Goal: Information Seeking & Learning: Learn about a topic

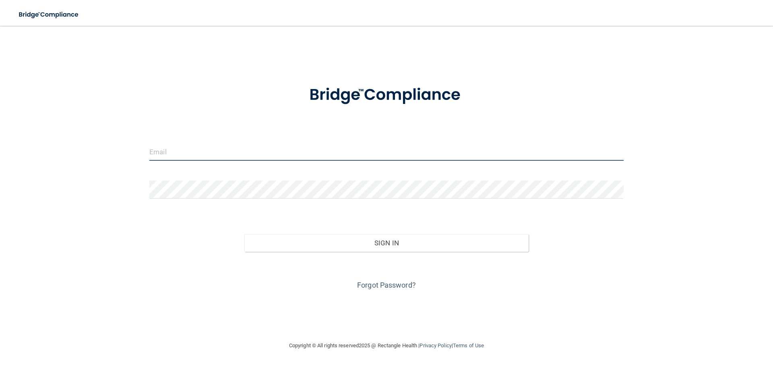
drag, startPoint x: 316, startPoint y: 145, endPoint x: 320, endPoint y: 150, distance: 6.7
click at [316, 145] on input "email" at bounding box center [386, 152] width 474 height 18
type input "[EMAIL_ADDRESS][DOMAIN_NAME]"
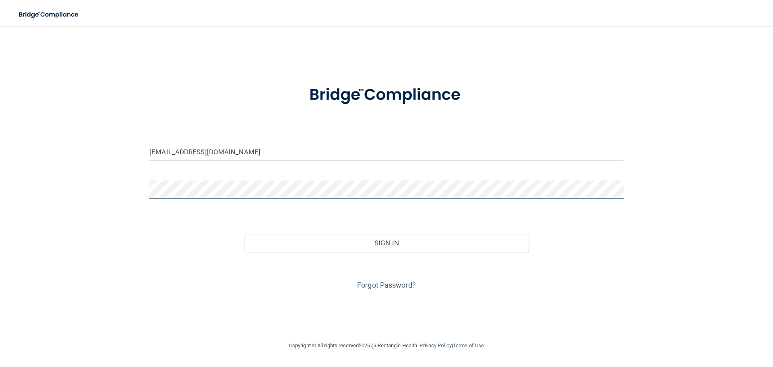
click at [244, 234] on button "Sign In" at bounding box center [386, 243] width 285 height 18
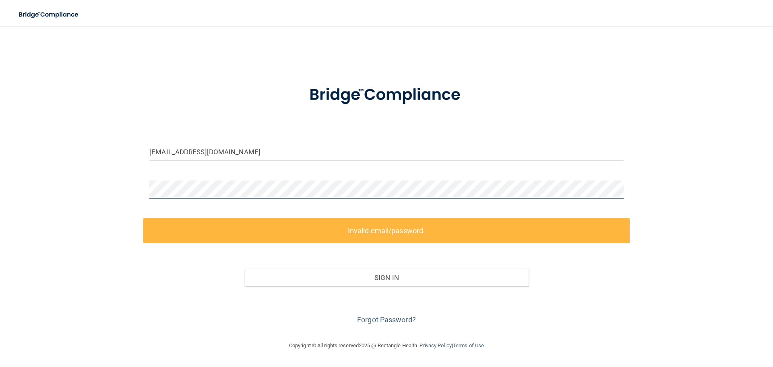
click at [143, 197] on div at bounding box center [386, 192] width 486 height 24
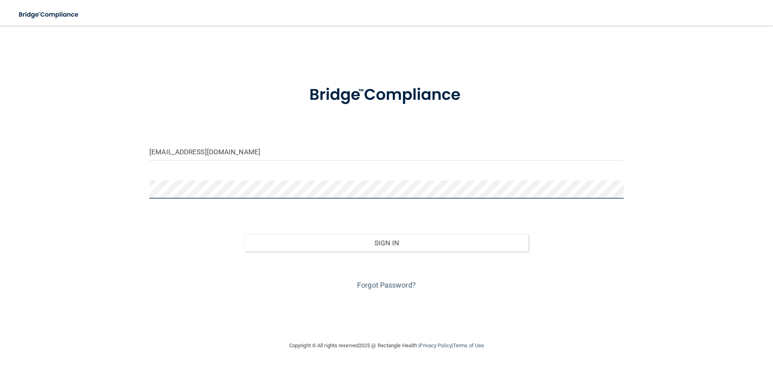
click at [244, 234] on button "Sign In" at bounding box center [386, 243] width 285 height 18
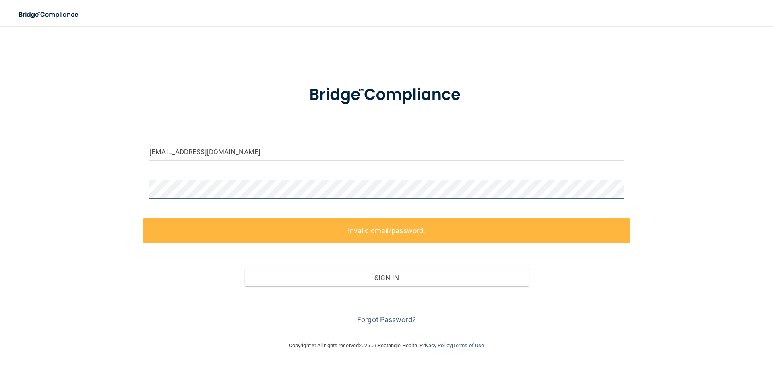
click at [0, 196] on main "brooklynhall1012@gmail.com Invalid email/password. You don't have permission to…" at bounding box center [386, 196] width 773 height 341
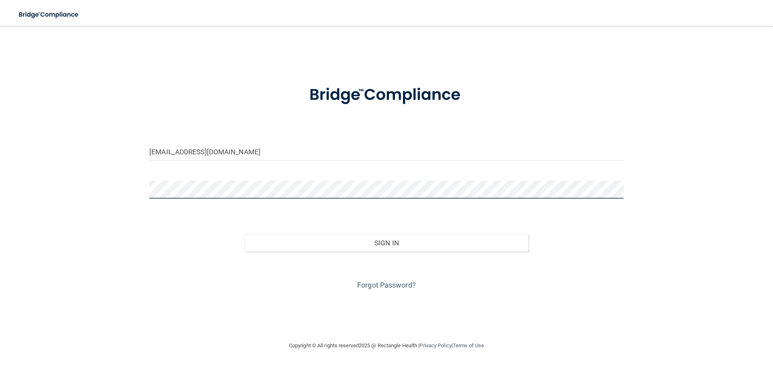
click at [244, 234] on button "Sign In" at bounding box center [386, 243] width 285 height 18
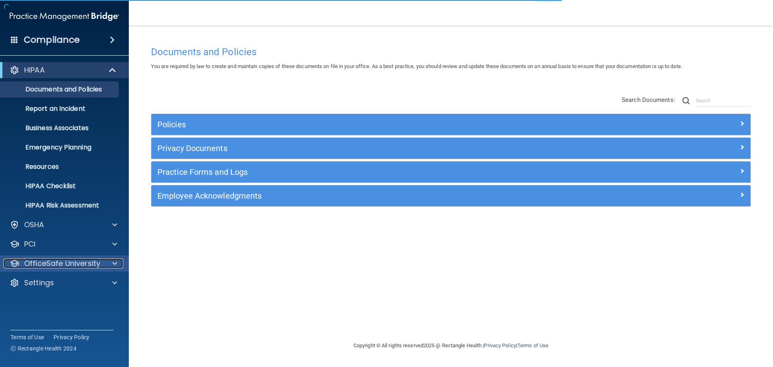
click at [106, 259] on div at bounding box center [113, 263] width 20 height 10
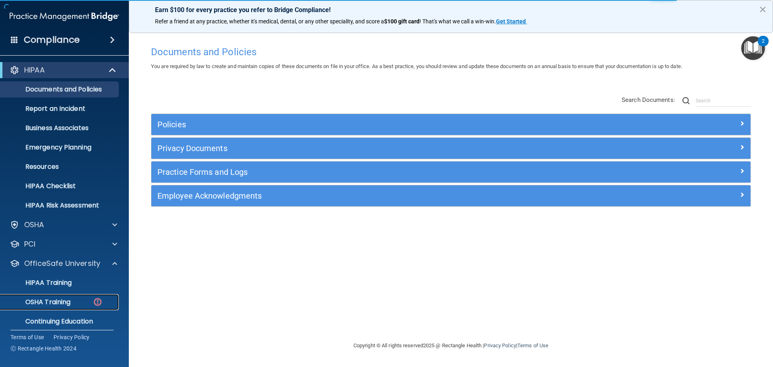
click at [82, 295] on link "OSHA Training" at bounding box center [55, 302] width 127 height 16
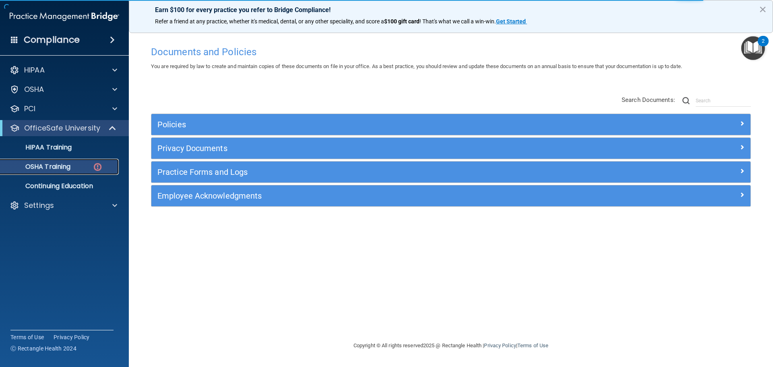
click at [92, 168] on div "OSHA Training" at bounding box center [60, 167] width 110 height 8
click at [94, 166] on img at bounding box center [98, 167] width 10 height 10
click at [99, 168] on img at bounding box center [98, 167] width 10 height 10
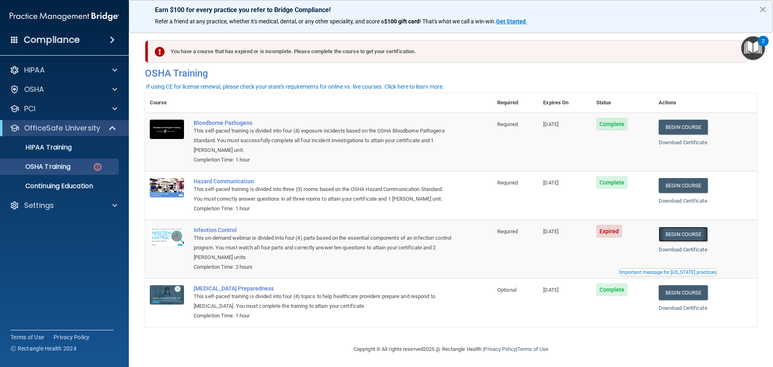
click at [663, 235] on link "Begin Course" at bounding box center [683, 234] width 49 height 15
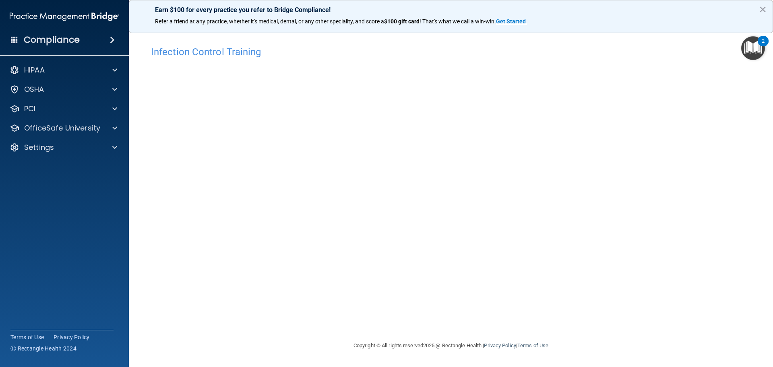
click at [587, 248] on div "Infection Control Training This course doesn’t expire until [DATE]. Are you sur…" at bounding box center [451, 191] width 612 height 299
click at [599, 330] on div "Infection Control Training This course doesn’t expire until [DATE]. Are you sur…" at bounding box center [451, 191] width 612 height 299
click at [58, 86] on div "OSHA" at bounding box center [54, 90] width 100 height 10
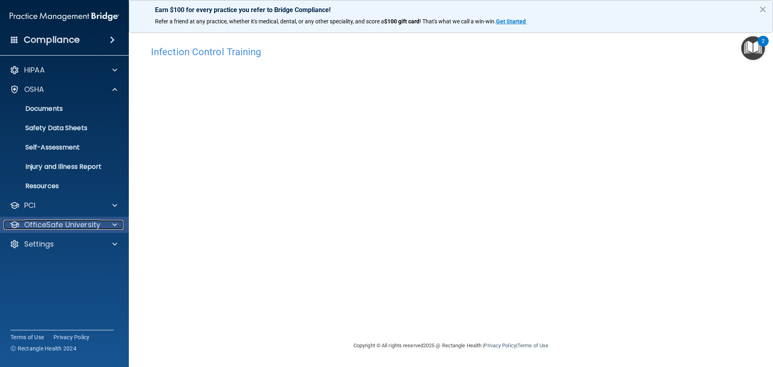
click at [56, 227] on p "OfficeSafe University" at bounding box center [62, 225] width 76 height 10
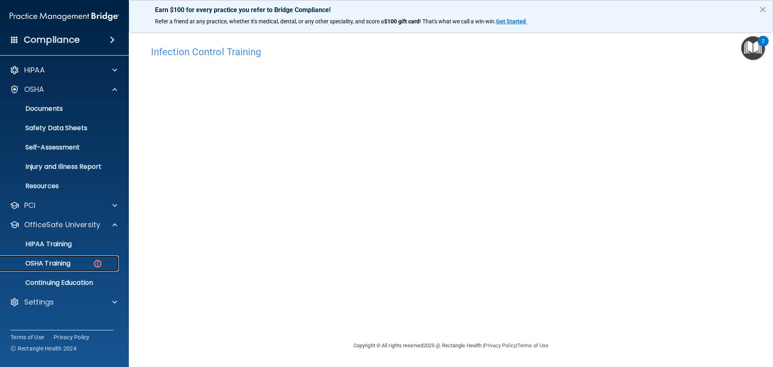
click at [99, 260] on img at bounding box center [98, 263] width 10 height 10
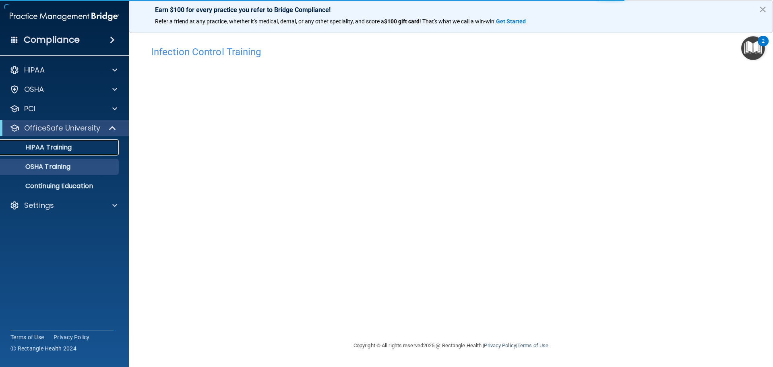
click at [76, 154] on link "HIPAA Training" at bounding box center [55, 147] width 127 height 16
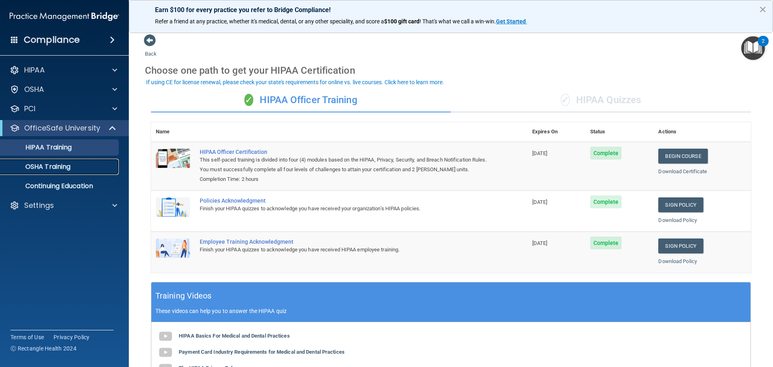
click at [103, 163] on div "OSHA Training" at bounding box center [60, 167] width 110 height 8
